Goal: Submit feedback/report problem: Provide input to the site owners about the experience or issues

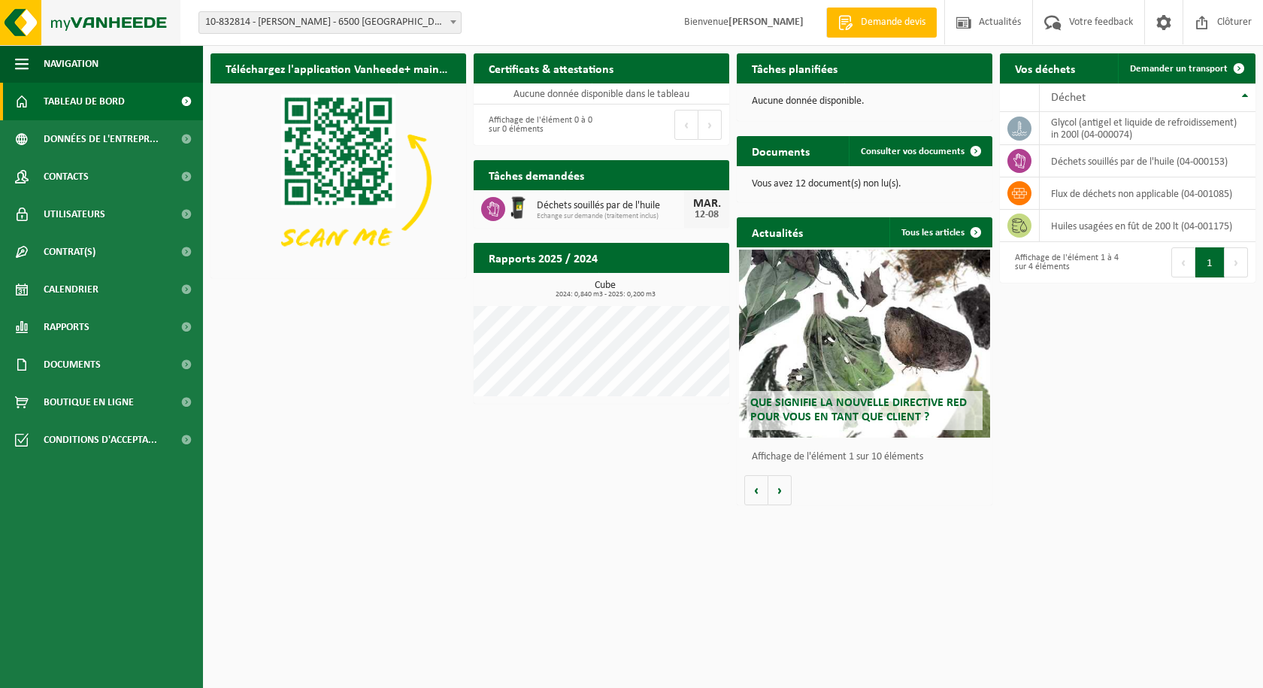
click at [86, 23] on img at bounding box center [90, 22] width 180 height 45
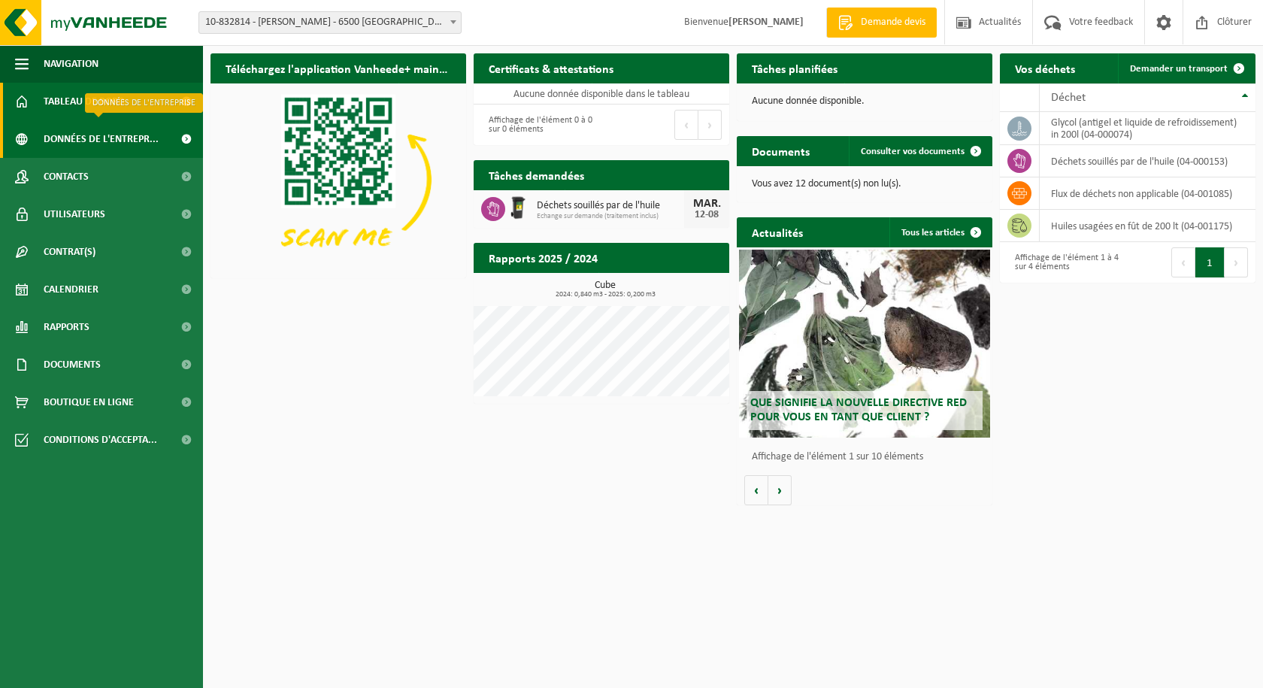
click at [88, 138] on span "Données de l'entrepr..." at bounding box center [101, 139] width 115 height 38
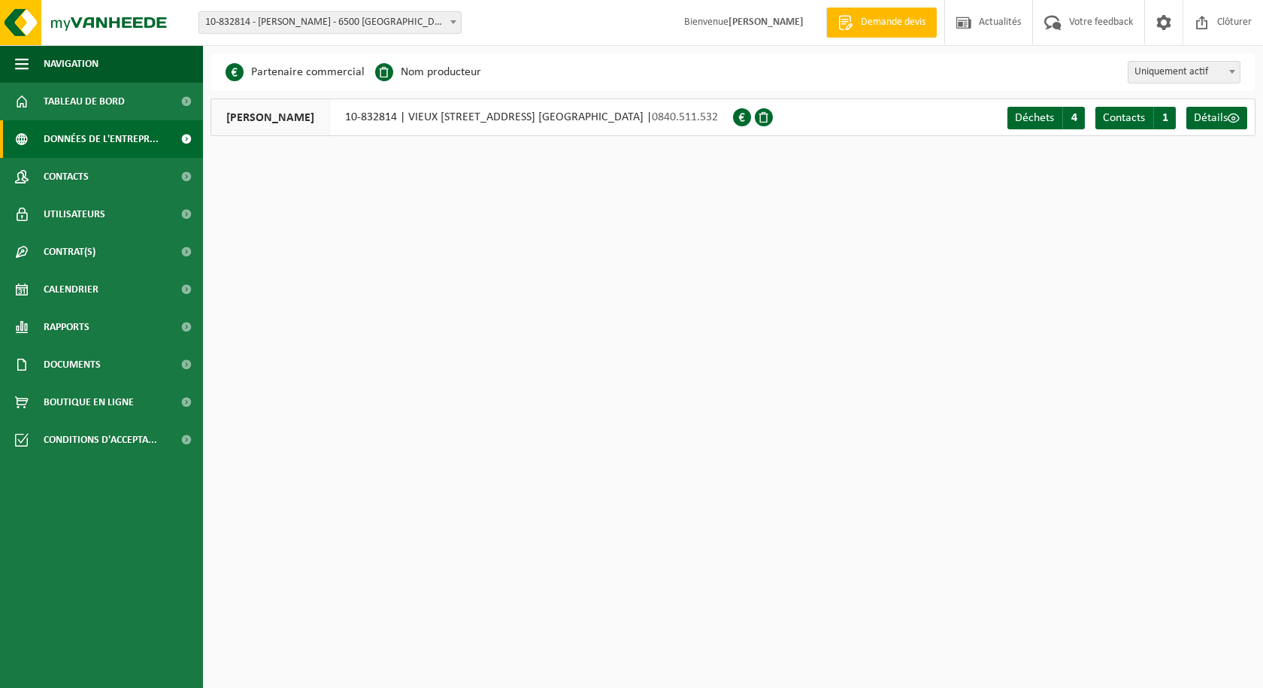
click at [751, 115] on span at bounding box center [742, 117] width 18 height 18
click at [81, 182] on span "Contacts" at bounding box center [66, 177] width 45 height 38
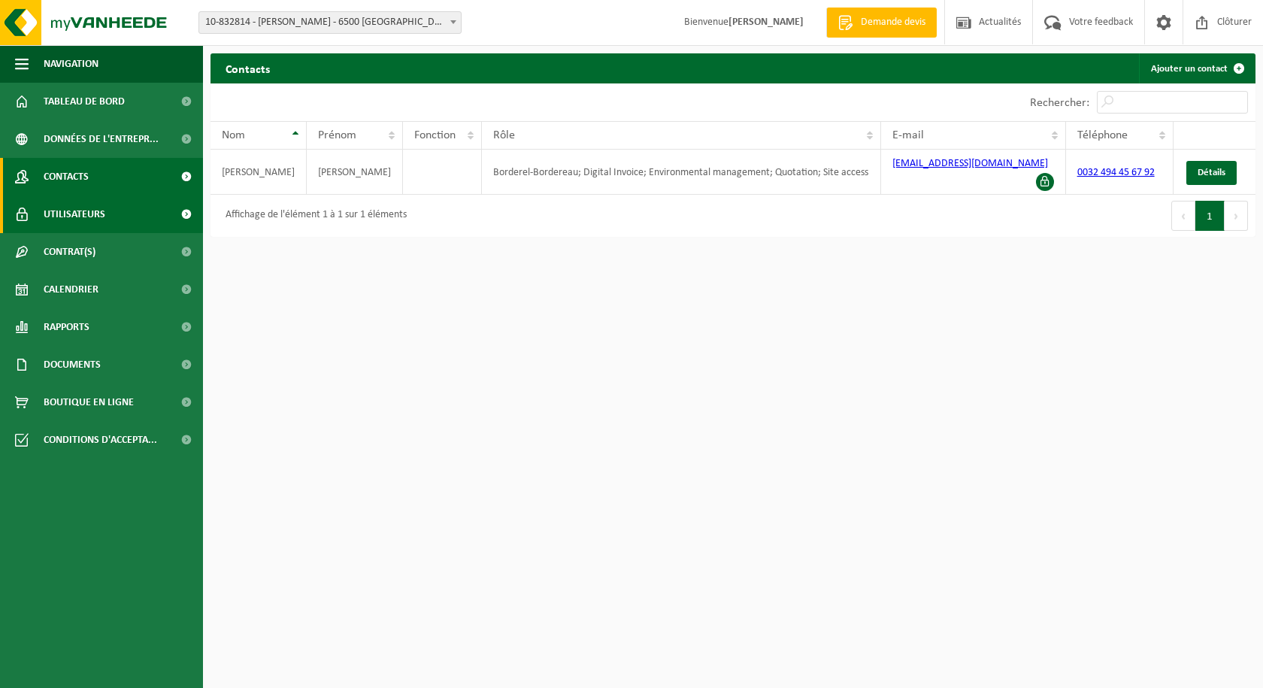
click at [83, 214] on span "Utilisateurs" at bounding box center [75, 214] width 62 height 38
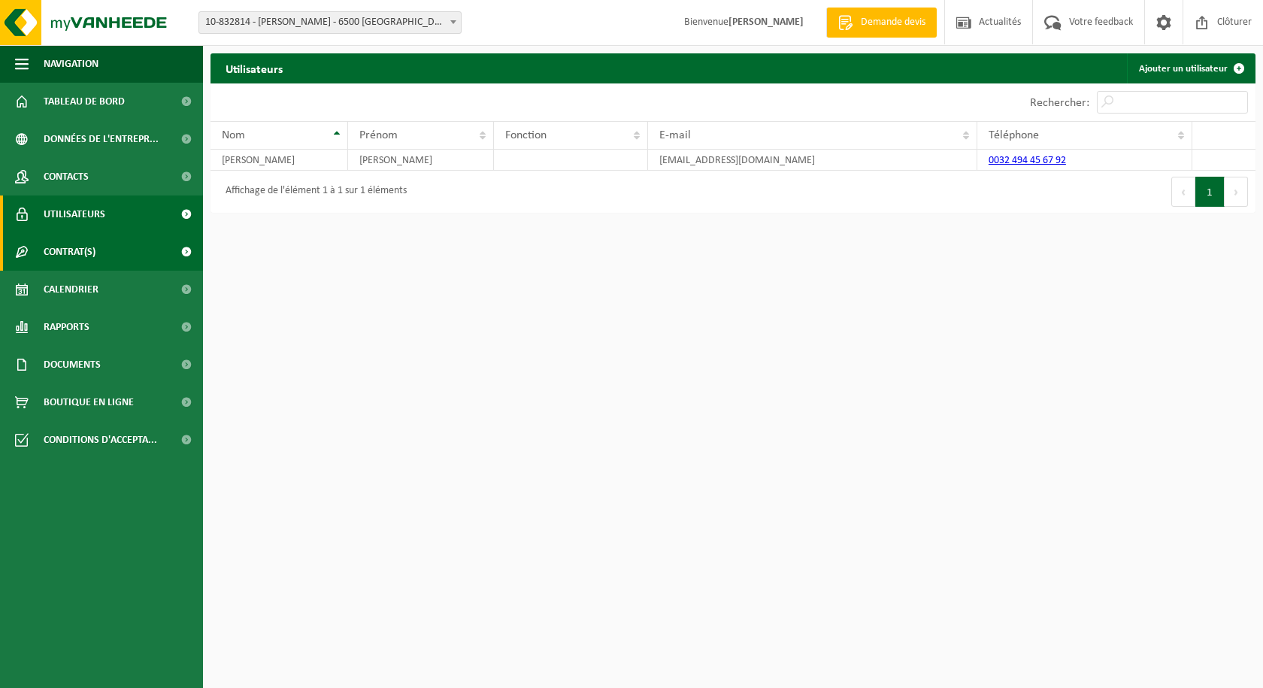
click at [74, 251] on span "Contrat(s)" at bounding box center [70, 252] width 52 height 38
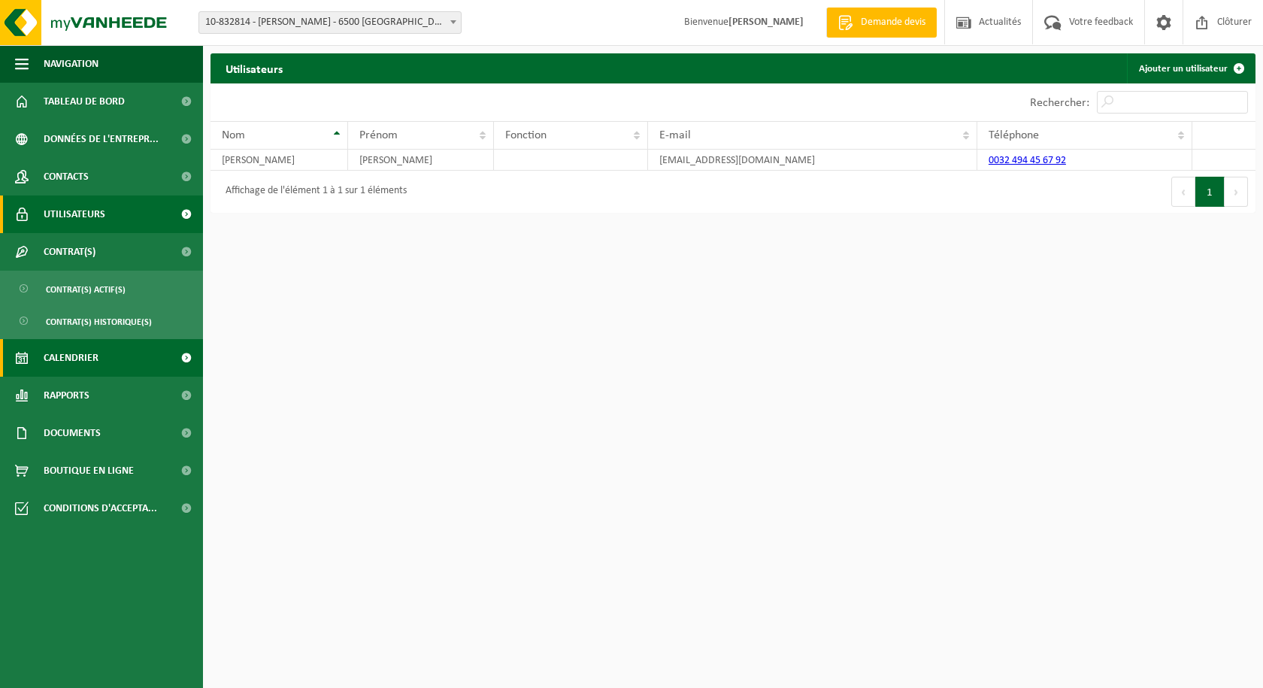
click at [60, 359] on span "Calendrier" at bounding box center [71, 358] width 55 height 38
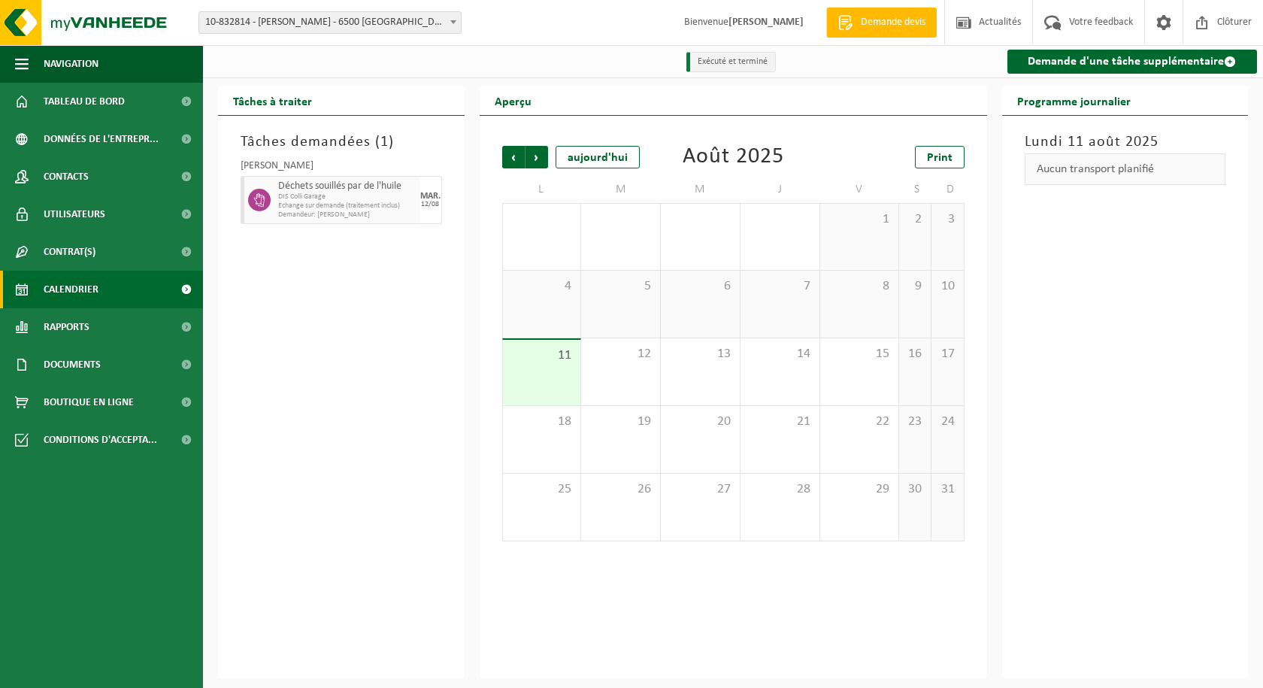
click at [325, 204] on span "Echange sur demande (traitement inclus)" at bounding box center [347, 206] width 138 height 9
click at [74, 329] on span "Rapports" at bounding box center [67, 327] width 46 height 38
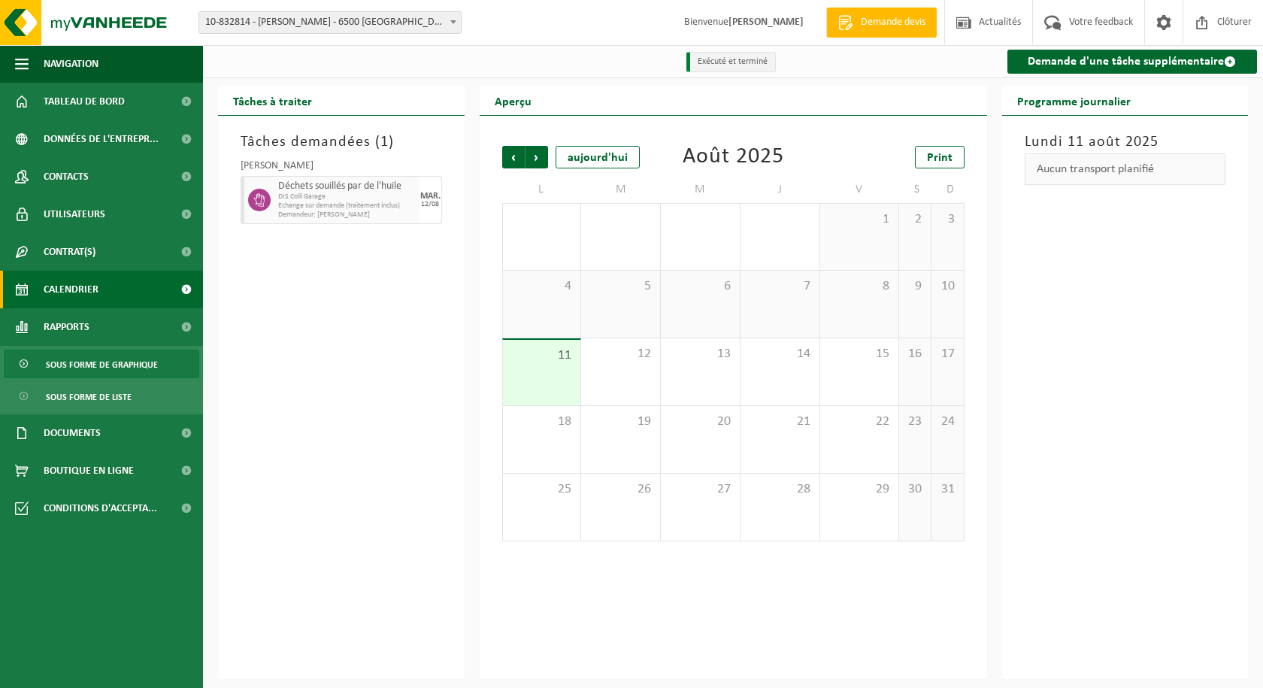
click at [74, 368] on span "Sous forme de graphique" at bounding box center [102, 364] width 112 height 29
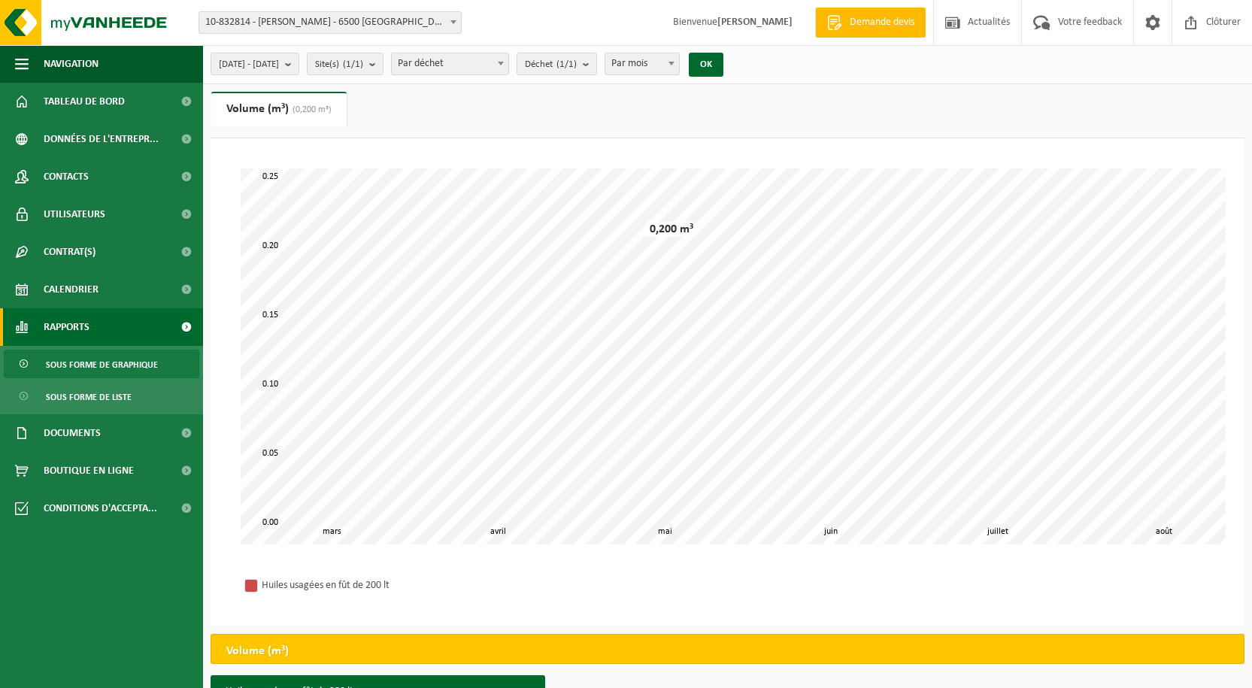
click at [679, 68] on span "Par mois" at bounding box center [642, 63] width 74 height 21
select select "3"
click at [723, 65] on button "OK" at bounding box center [706, 65] width 35 height 24
click at [84, 434] on span "Documents" at bounding box center [72, 433] width 57 height 38
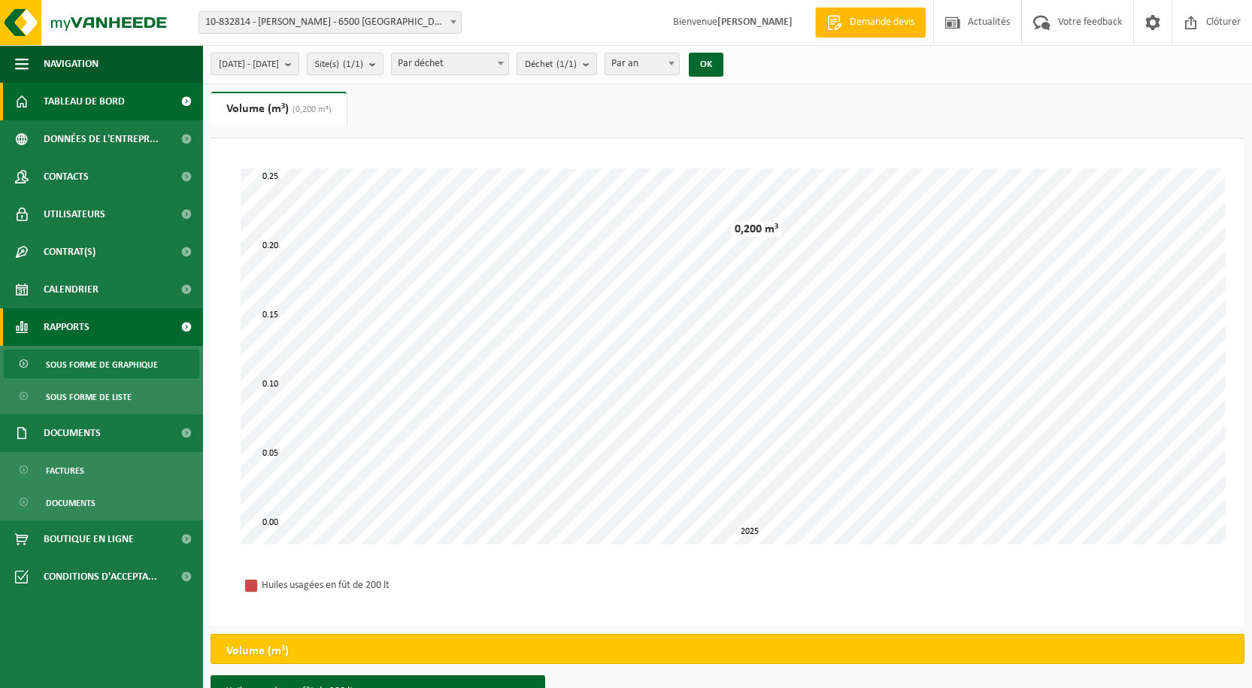
click at [78, 98] on span "Tableau de bord" at bounding box center [84, 102] width 81 height 38
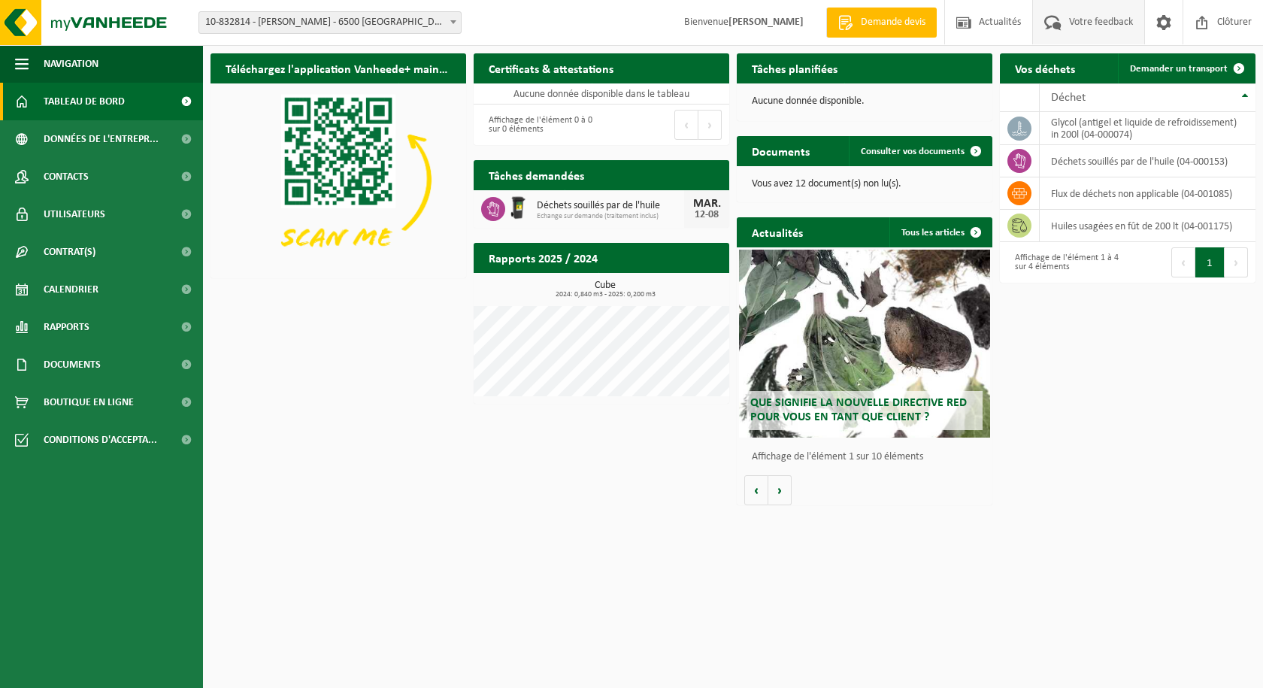
click at [1092, 30] on span "Votre feedback" at bounding box center [1100, 22] width 71 height 44
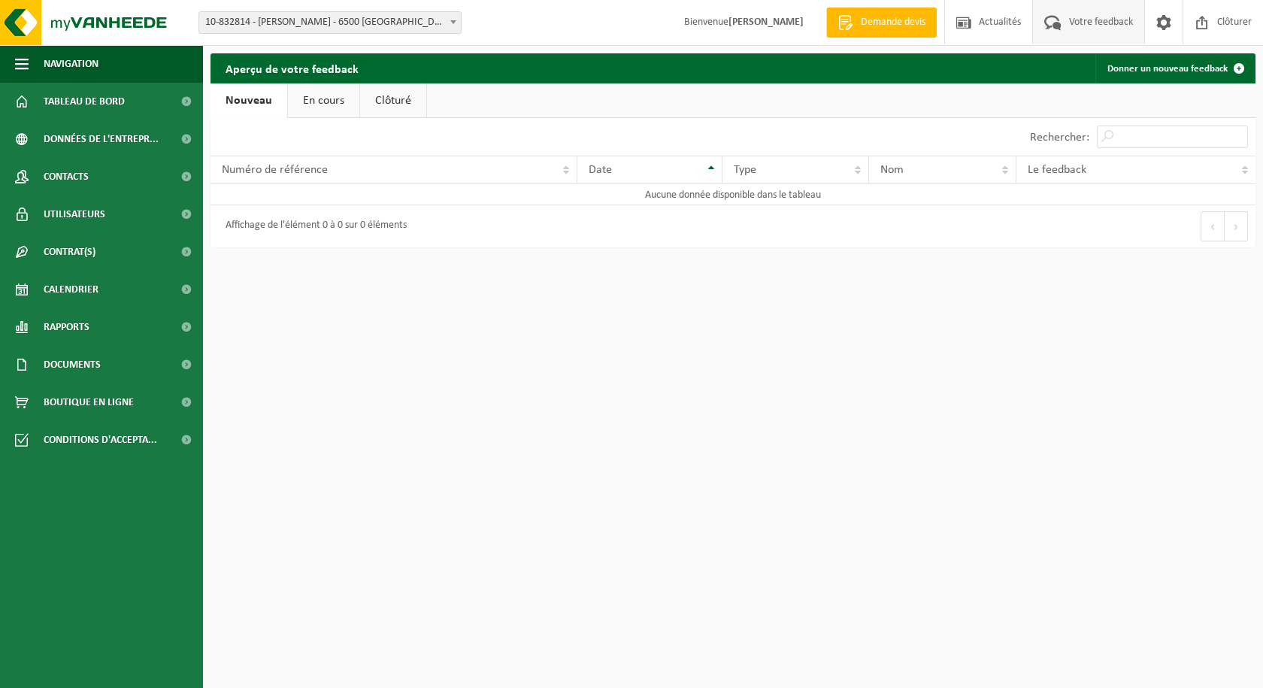
click at [317, 107] on link "En cours" at bounding box center [323, 100] width 71 height 35
click at [378, 102] on link "Clôturé" at bounding box center [392, 100] width 66 height 35
click at [250, 100] on link "Nouveau" at bounding box center [247, 100] width 73 height 35
click at [311, 102] on link "En cours" at bounding box center [323, 100] width 71 height 35
click at [257, 104] on link "Nouveau" at bounding box center [247, 100] width 73 height 35
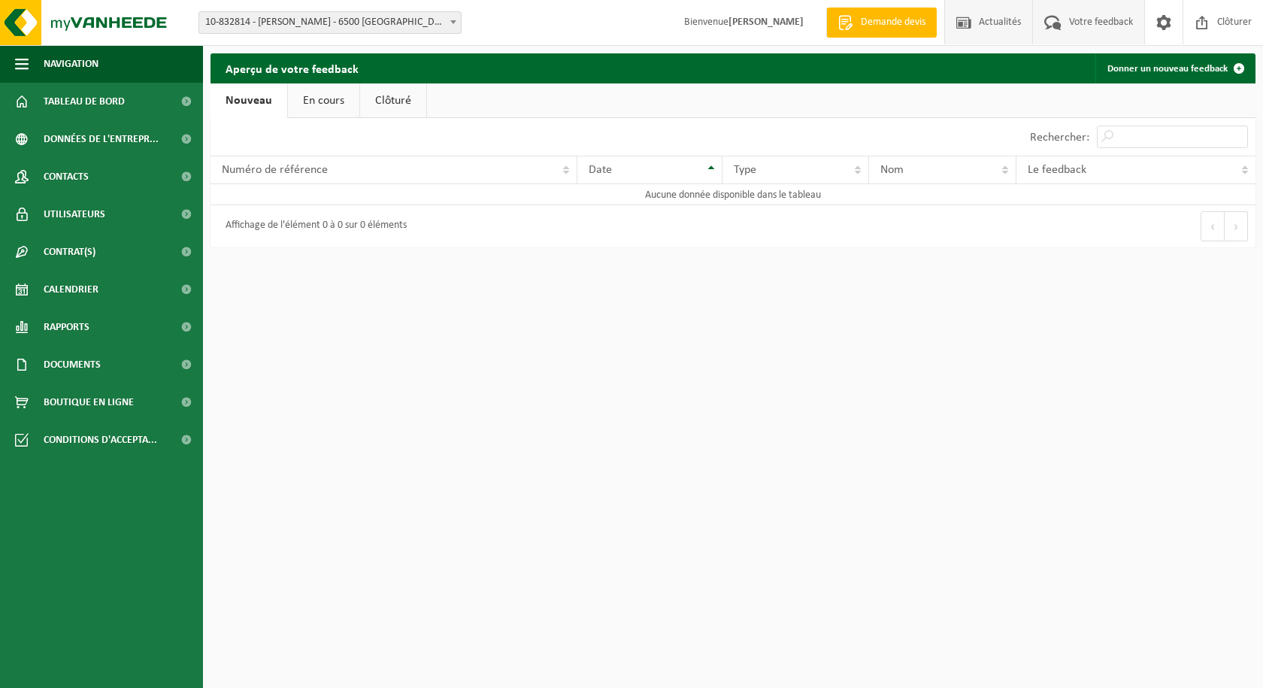
click at [999, 26] on span "Actualités" at bounding box center [1000, 22] width 50 height 44
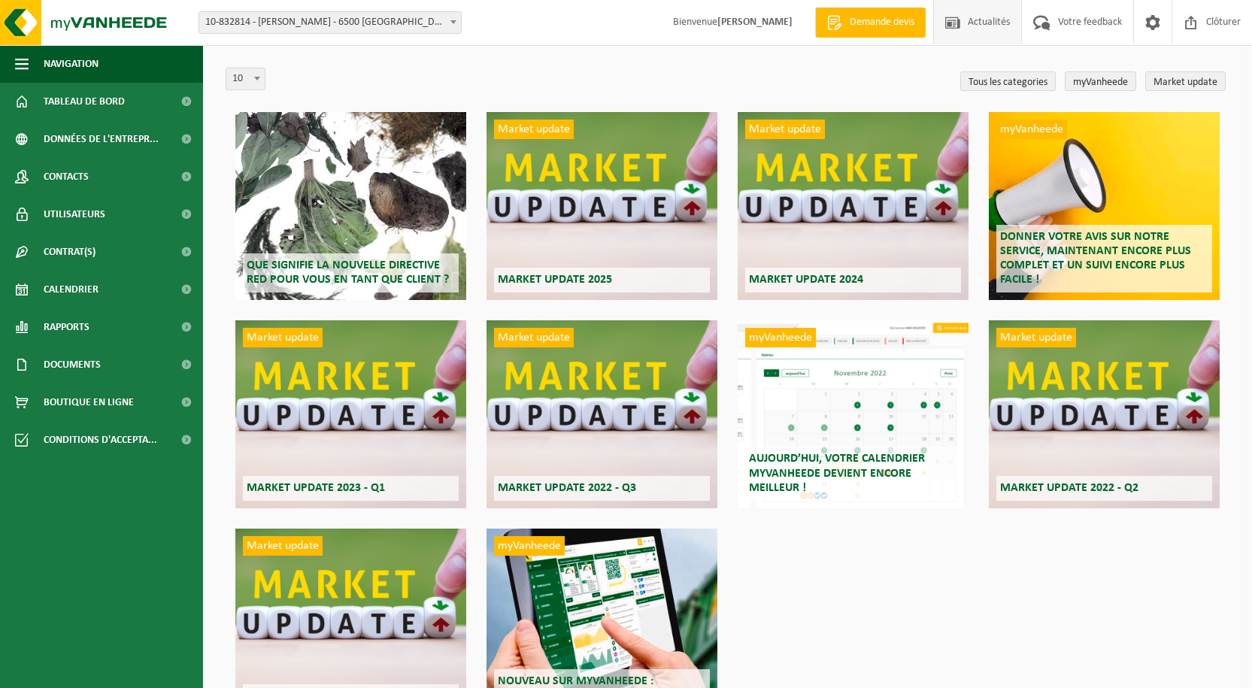
scroll to position [75, 0]
